Goal: Transaction & Acquisition: Book appointment/travel/reservation

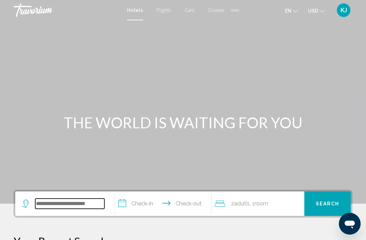
click at [65, 205] on input "Search widget" at bounding box center [69, 203] width 69 height 10
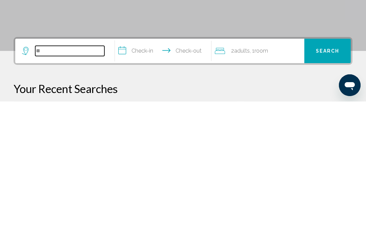
type input "*"
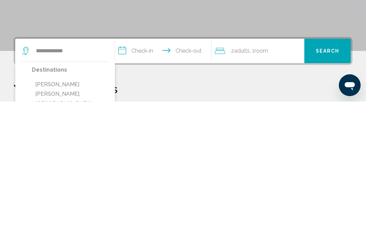
click at [76, 216] on button "[PERSON_NAME] [PERSON_NAME], [GEOGRAPHIC_DATA], [GEOGRAPHIC_DATA], [GEOGRAPHIC_…" at bounding box center [70, 241] width 76 height 51
type input "**********"
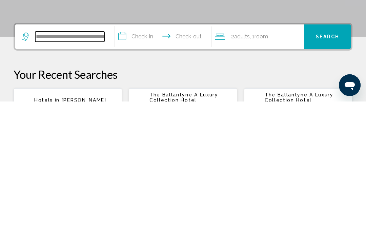
scroll to position [29, 0]
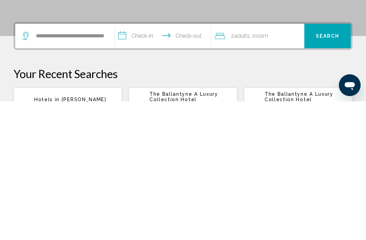
click at [129, 162] on input "**********" at bounding box center [164, 175] width 99 height 26
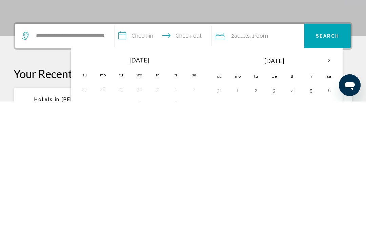
scroll to position [168, 0]
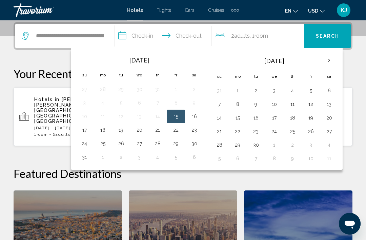
click at [296, 116] on button "18" at bounding box center [292, 117] width 11 height 9
click at [295, 126] on button "25" at bounding box center [292, 130] width 11 height 9
type input "**********"
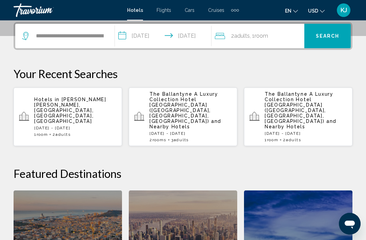
click at [335, 34] on span "Search" at bounding box center [328, 36] width 24 height 5
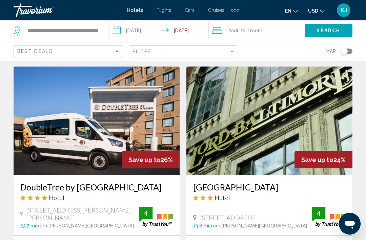
scroll to position [514, 0]
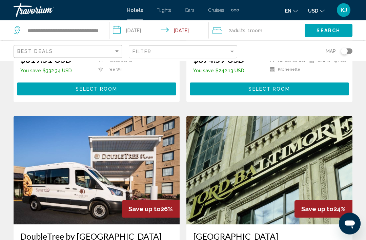
click at [135, 95] on button "Select Room" at bounding box center [96, 89] width 159 height 13
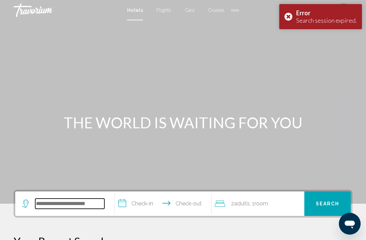
click at [70, 207] on input "Search widget" at bounding box center [69, 203] width 69 height 10
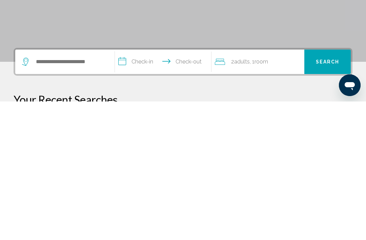
scroll to position [142, 0]
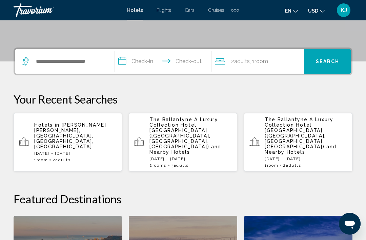
click at [173, 163] on div "2 Room rooms 3 Adult Adults" at bounding box center [191, 165] width 82 height 5
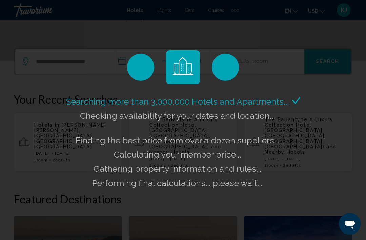
click at [45, 61] on div "Searching more than 3,000,000 Hotels and Apartments... Checking availability fo…" at bounding box center [183, 120] width 366 height 240
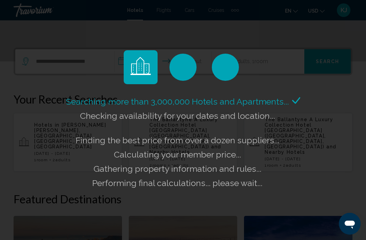
click at [52, 66] on div "Searching more than 3,000,000 Hotels and Apartments... Checking availability fo…" at bounding box center [183, 120] width 366 height 240
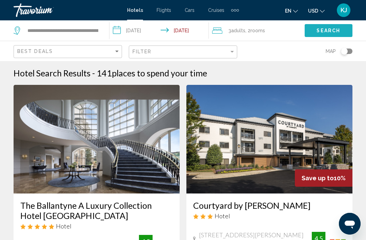
click at [340, 174] on div "Save up to 10%" at bounding box center [324, 177] width 58 height 17
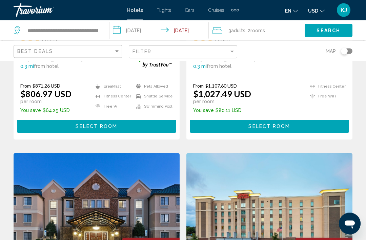
scroll to position [391, 0]
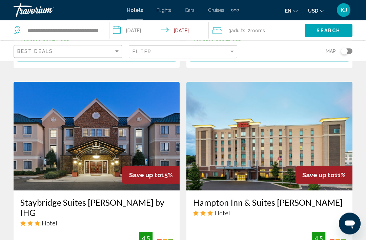
scroll to position [501, 0]
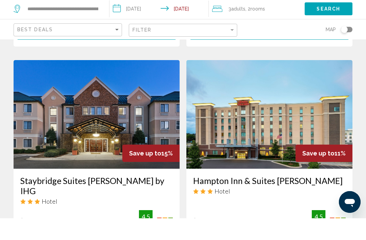
click at [226, 197] on h3 "Hampton Inn & Suites [PERSON_NAME]" at bounding box center [269, 202] width 153 height 10
